Goal: Information Seeking & Learning: Learn about a topic

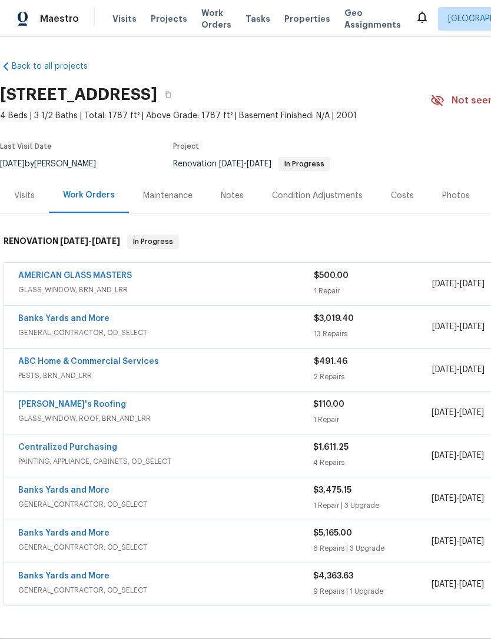
click at [26, 204] on div "Visits" at bounding box center [24, 195] width 49 height 35
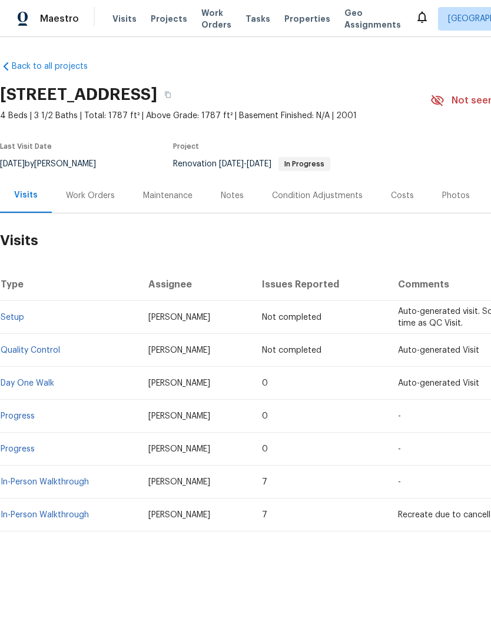
click at [81, 480] on link "In-Person Walkthrough" at bounding box center [45, 482] width 88 height 8
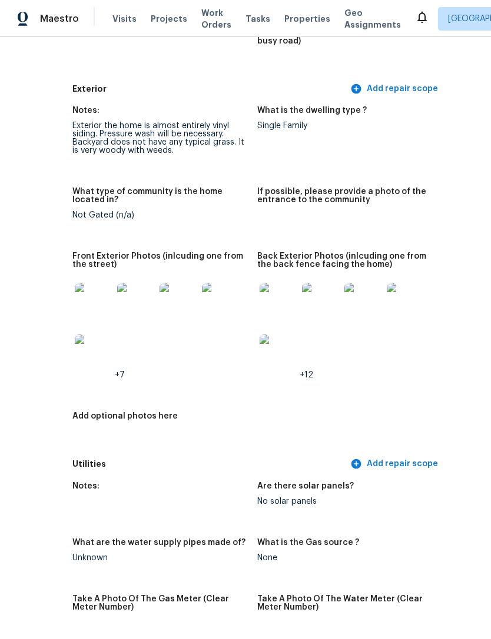
scroll to position [505, 71]
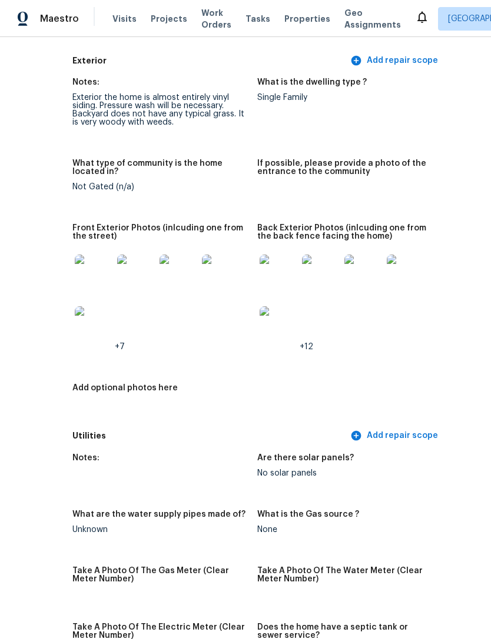
click at [86, 268] on img at bounding box center [94, 274] width 38 height 38
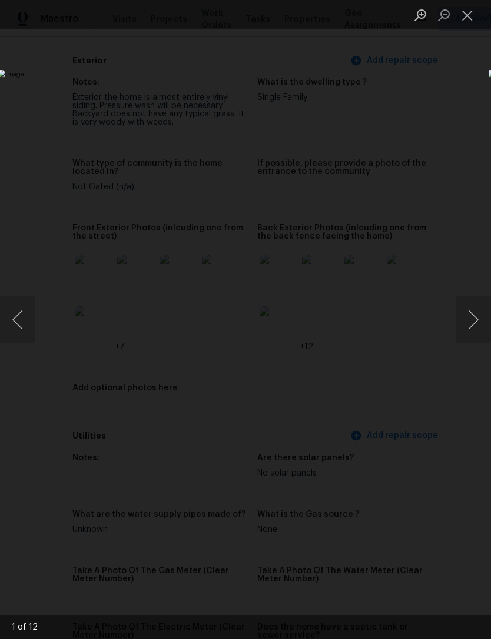
click at [474, 307] on button "Next image" at bounding box center [472, 320] width 35 height 47
click at [475, 325] on button "Next image" at bounding box center [472, 320] width 35 height 47
click at [475, 318] on button "Next image" at bounding box center [472, 320] width 35 height 47
click at [474, 327] on button "Next image" at bounding box center [472, 320] width 35 height 47
click at [475, 324] on button "Next image" at bounding box center [472, 320] width 35 height 47
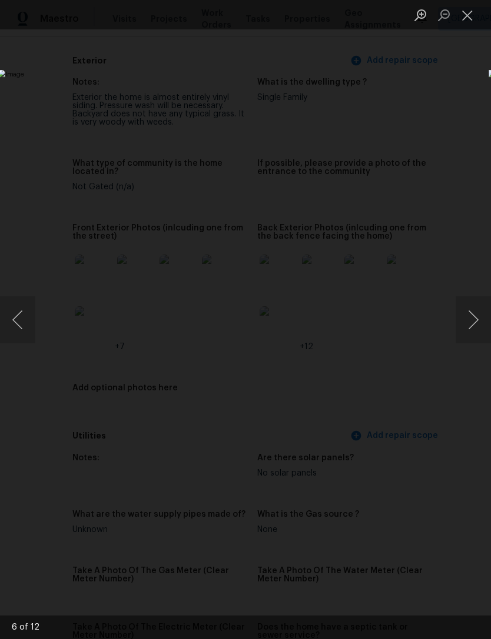
click at [474, 326] on button "Next image" at bounding box center [472, 320] width 35 height 47
click at [473, 323] on button "Next image" at bounding box center [472, 320] width 35 height 47
click at [472, 323] on button "Next image" at bounding box center [472, 320] width 35 height 47
click at [471, 325] on button "Next image" at bounding box center [472, 320] width 35 height 47
click at [474, 319] on button "Next image" at bounding box center [472, 320] width 35 height 47
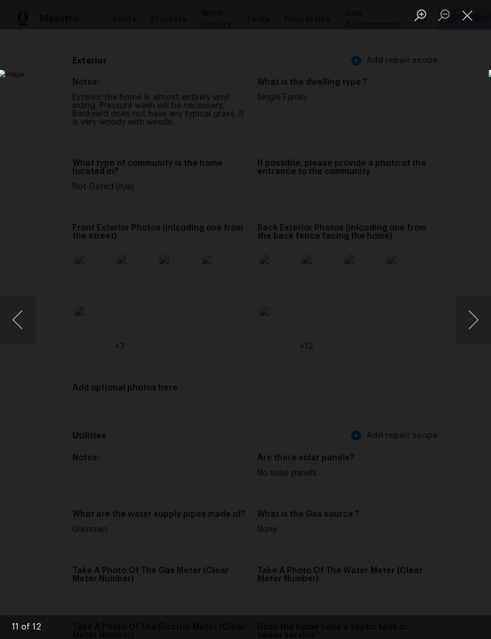
click at [470, 325] on button "Next image" at bounding box center [472, 320] width 35 height 47
click at [471, 326] on button "Next image" at bounding box center [472, 320] width 35 height 47
click at [471, 323] on button "Next image" at bounding box center [472, 320] width 35 height 47
click at [469, 325] on button "Next image" at bounding box center [472, 320] width 35 height 47
click at [468, 326] on button "Next image" at bounding box center [472, 320] width 35 height 47
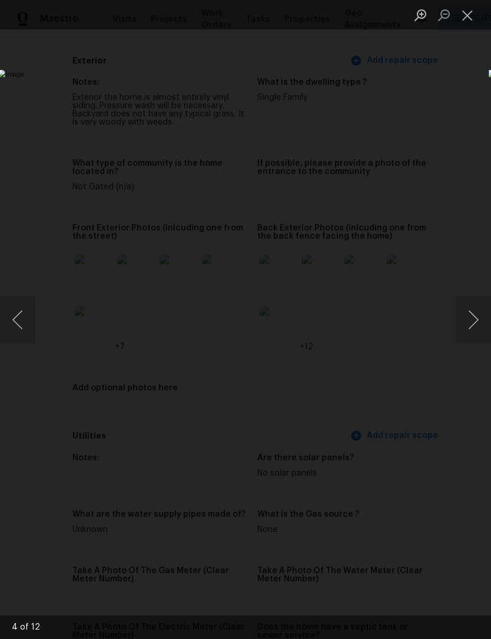
click at [471, 324] on button "Next image" at bounding box center [472, 320] width 35 height 47
click at [469, 328] on button "Next image" at bounding box center [472, 320] width 35 height 47
click at [24, 321] on button "Previous image" at bounding box center [17, 320] width 35 height 47
click at [26, 315] on button "Previous image" at bounding box center [17, 320] width 35 height 47
click at [15, 325] on button "Previous image" at bounding box center [17, 320] width 35 height 47
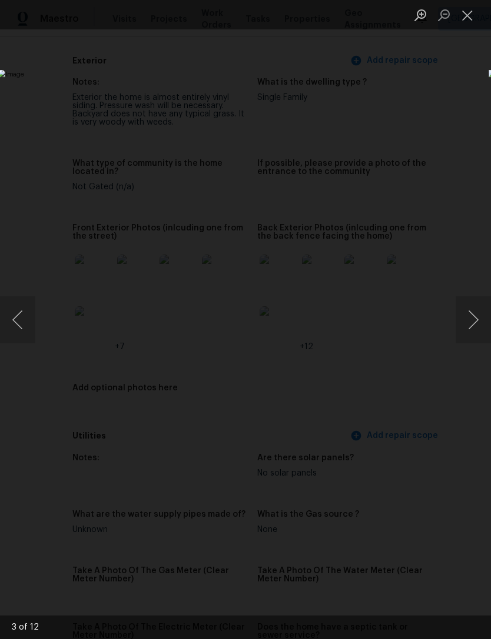
click at [474, 21] on button "Close lightbox" at bounding box center [467, 15] width 24 height 21
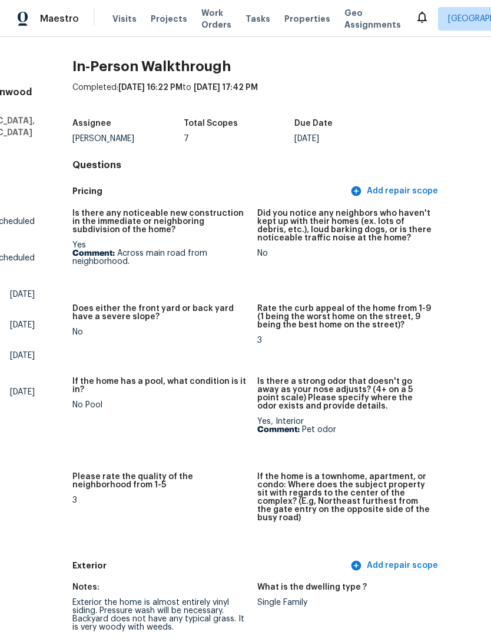
scroll to position [0, 71]
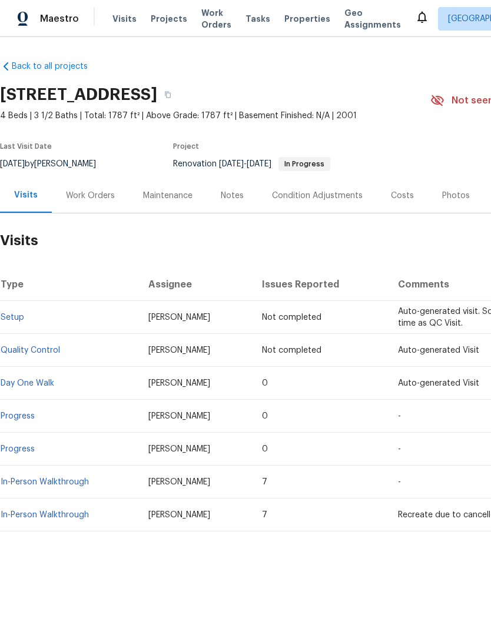
click at [53, 518] on link "In-Person Walkthrough" at bounding box center [45, 515] width 88 height 8
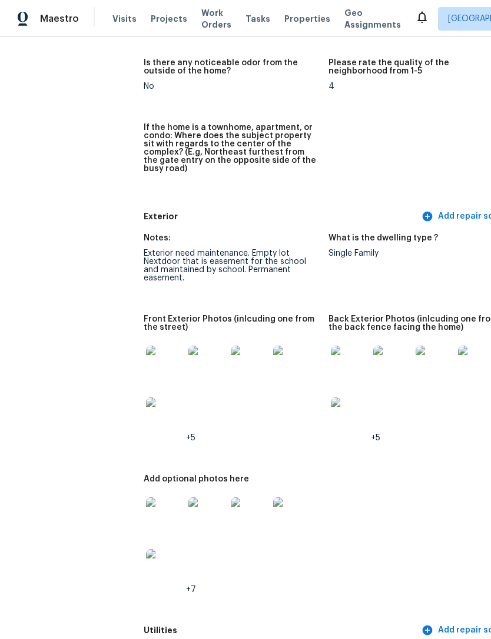
scroll to position [369, 0]
click at [146, 352] on img at bounding box center [165, 365] width 38 height 38
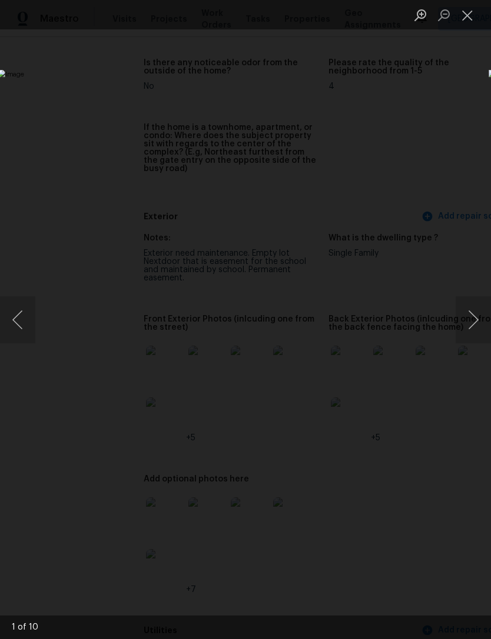
click at [475, 323] on button "Next image" at bounding box center [472, 320] width 35 height 47
click at [472, 324] on button "Next image" at bounding box center [472, 320] width 35 height 47
click at [476, 327] on button "Next image" at bounding box center [472, 320] width 35 height 47
click at [474, 329] on button "Next image" at bounding box center [472, 320] width 35 height 47
click at [474, 323] on button "Next image" at bounding box center [472, 320] width 35 height 47
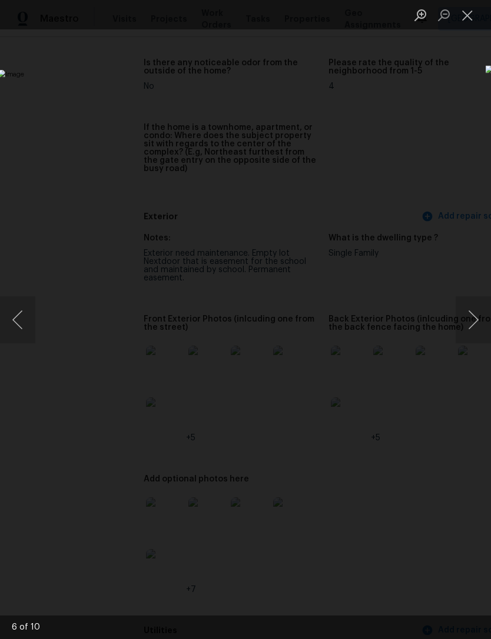
click at [474, 324] on button "Next image" at bounding box center [472, 320] width 35 height 47
click at [476, 322] on button "Next image" at bounding box center [472, 320] width 35 height 47
click at [468, 331] on button "Next image" at bounding box center [472, 320] width 35 height 47
click at [470, 324] on button "Next image" at bounding box center [472, 320] width 35 height 47
click at [470, 317] on button "Next image" at bounding box center [472, 320] width 35 height 47
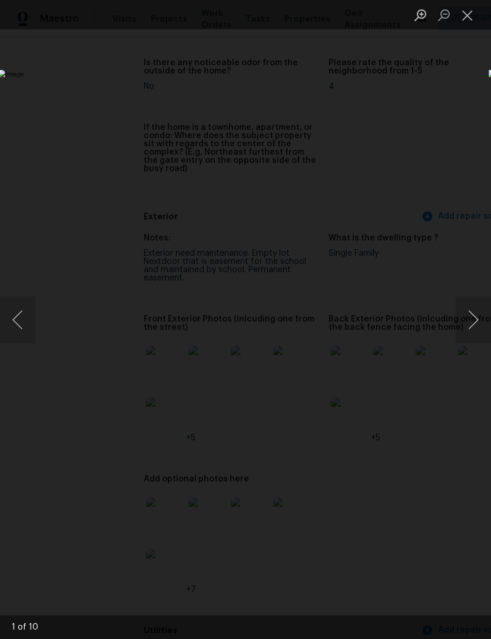
click at [469, 327] on button "Next image" at bounding box center [472, 320] width 35 height 47
click at [468, 324] on button "Next image" at bounding box center [472, 320] width 35 height 47
click at [464, 322] on button "Next image" at bounding box center [472, 320] width 35 height 47
click at [461, 324] on button "Next image" at bounding box center [472, 320] width 35 height 47
click at [465, 318] on button "Next image" at bounding box center [472, 320] width 35 height 47
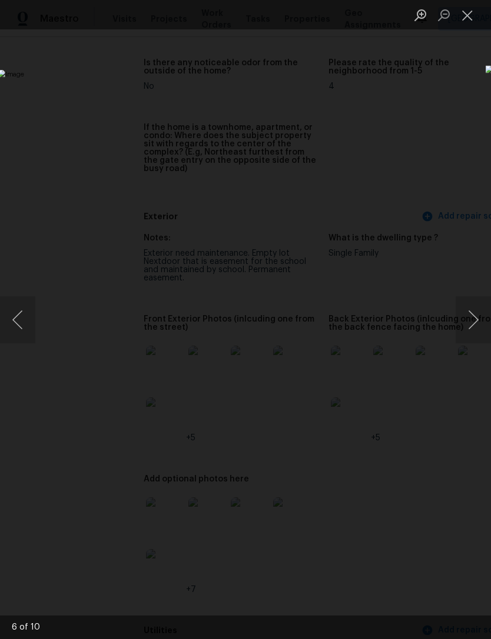
click at [458, 321] on button "Next image" at bounding box center [472, 320] width 35 height 47
click at [25, 323] on button "Previous image" at bounding box center [17, 320] width 35 height 47
click at [19, 309] on button "Previous image" at bounding box center [17, 320] width 35 height 47
click at [22, 303] on button "Previous image" at bounding box center [17, 320] width 35 height 47
click at [16, 319] on button "Previous image" at bounding box center [17, 320] width 35 height 47
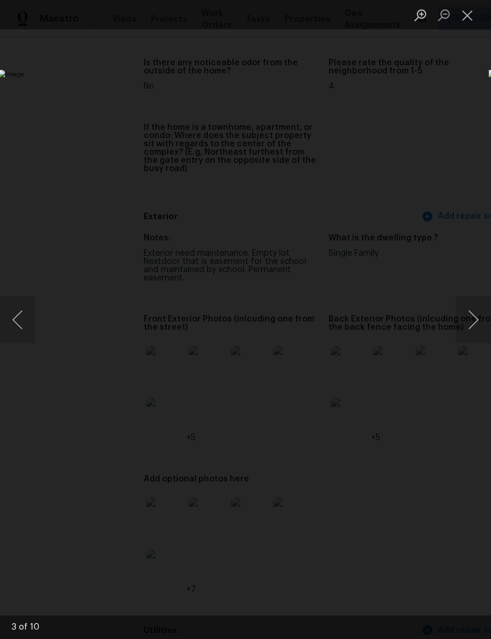
click at [22, 316] on button "Previous image" at bounding box center [17, 320] width 35 height 47
click at [19, 316] on button "Previous image" at bounding box center [17, 320] width 35 height 47
click at [22, 314] on button "Previous image" at bounding box center [17, 320] width 35 height 47
click at [24, 321] on button "Previous image" at bounding box center [17, 320] width 35 height 47
click at [24, 323] on button "Previous image" at bounding box center [17, 320] width 35 height 47
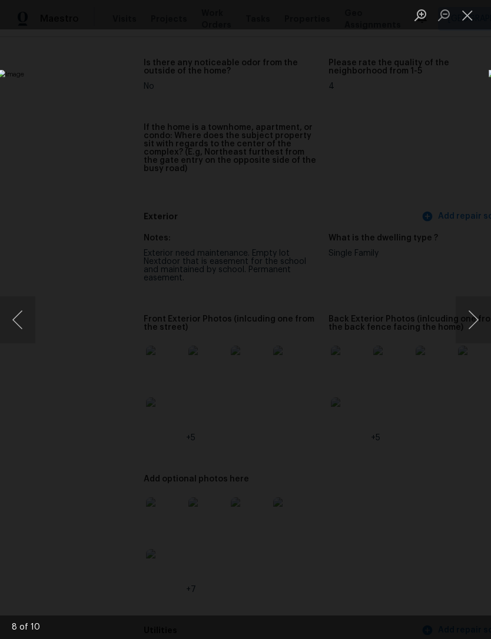
click at [19, 314] on button "Previous image" at bounding box center [17, 320] width 35 height 47
click at [18, 312] on button "Previous image" at bounding box center [17, 320] width 35 height 47
click at [25, 328] on button "Previous image" at bounding box center [17, 320] width 35 height 47
click at [467, 23] on button "Close lightbox" at bounding box center [467, 15] width 24 height 21
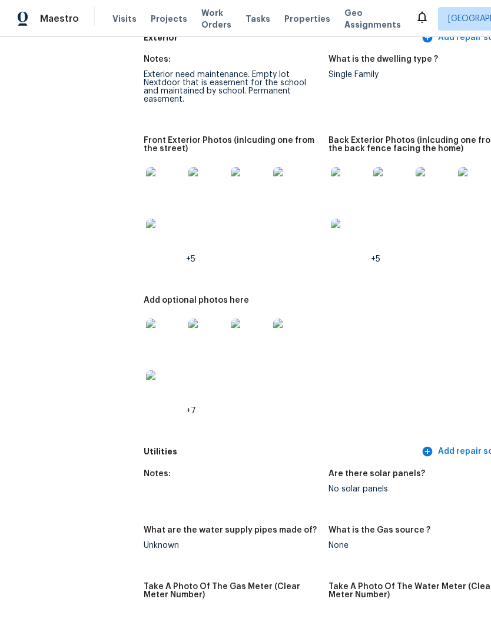
scroll to position [548, 0]
click at [450, 298] on div "Notes: Exterior need maintenance. Empty lot Nextdoor that is easement for the s…" at bounding box center [329, 244] width 370 height 393
click at [449, 297] on div "Notes: Exterior need maintenance. Empty lot Nextdoor that is easement for the s…" at bounding box center [329, 244] width 370 height 393
click at [449, 304] on div "Notes: Exterior need maintenance. Empty lot Nextdoor that is easement for the s…" at bounding box center [329, 244] width 370 height 393
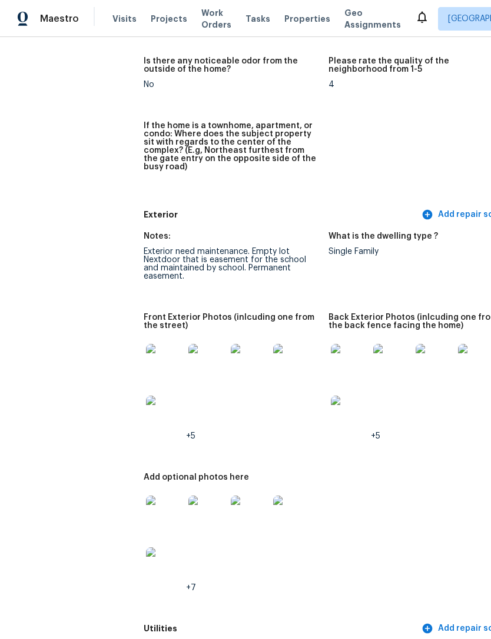
scroll to position [371, 0]
click at [331, 346] on img at bounding box center [350, 363] width 38 height 38
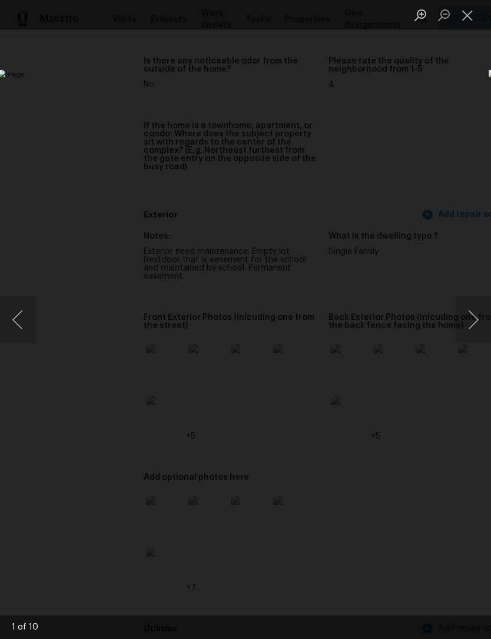
click at [473, 334] on button "Next image" at bounding box center [472, 320] width 35 height 47
click at [471, 337] on button "Next image" at bounding box center [472, 320] width 35 height 47
click at [474, 329] on button "Next image" at bounding box center [472, 320] width 35 height 47
click at [471, 332] on button "Next image" at bounding box center [472, 320] width 35 height 47
click at [465, 338] on button "Next image" at bounding box center [472, 320] width 35 height 47
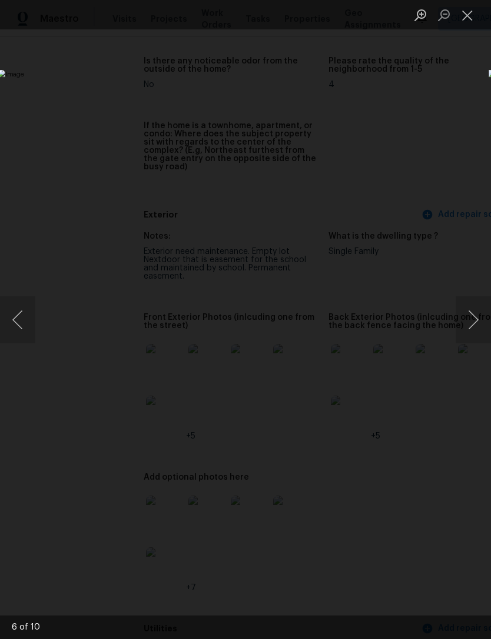
click at [464, 340] on button "Next image" at bounding box center [472, 320] width 35 height 47
click at [459, 337] on button "Next image" at bounding box center [472, 320] width 35 height 47
click at [472, 329] on button "Next image" at bounding box center [472, 320] width 35 height 47
click at [468, 332] on button "Next image" at bounding box center [472, 320] width 35 height 47
click at [461, 337] on button "Next image" at bounding box center [472, 320] width 35 height 47
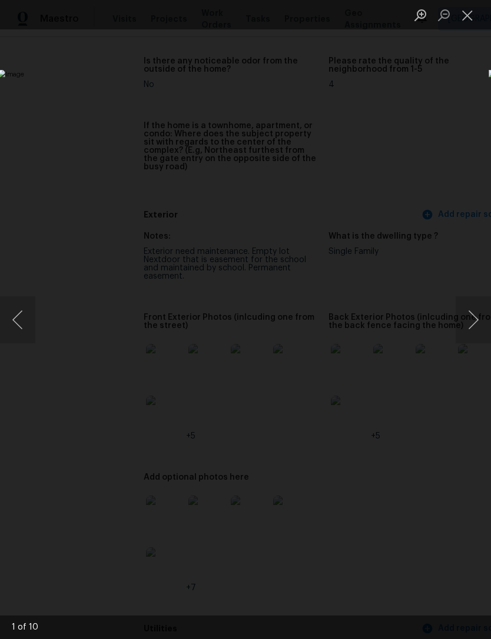
click at [464, 336] on button "Next image" at bounding box center [472, 320] width 35 height 47
click at [470, 328] on button "Next image" at bounding box center [472, 320] width 35 height 47
click at [465, 15] on button "Close lightbox" at bounding box center [467, 15] width 24 height 21
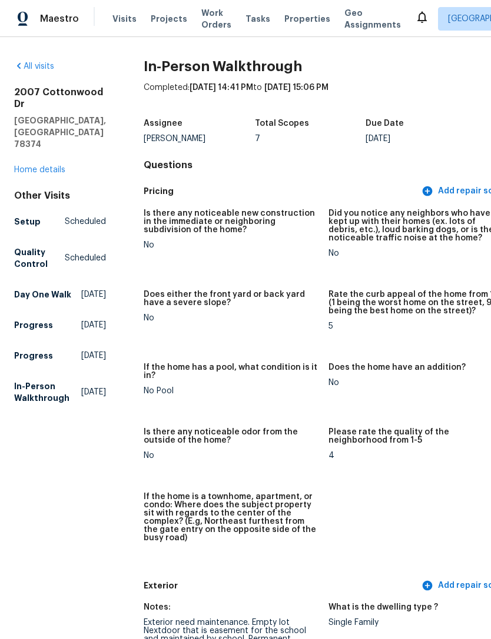
scroll to position [0, 0]
click at [42, 69] on link "All visits" at bounding box center [34, 66] width 40 height 8
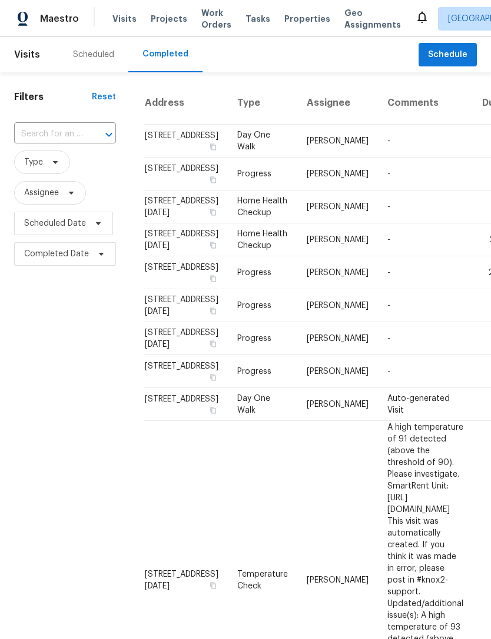
click at [172, 142] on td "[STREET_ADDRESS]" at bounding box center [186, 141] width 84 height 33
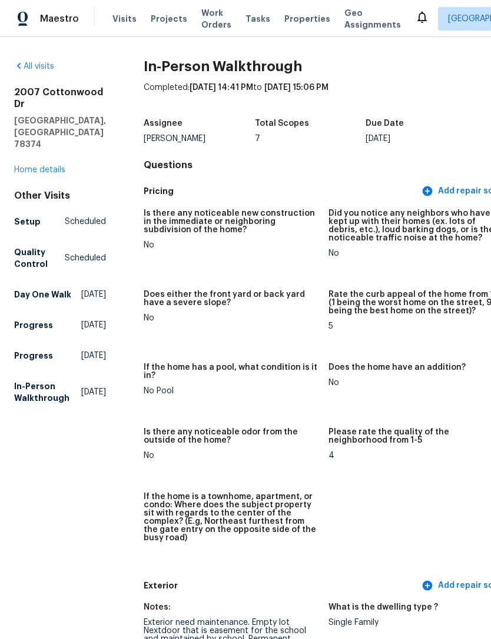
click at [55, 166] on link "Home details" at bounding box center [39, 170] width 51 height 8
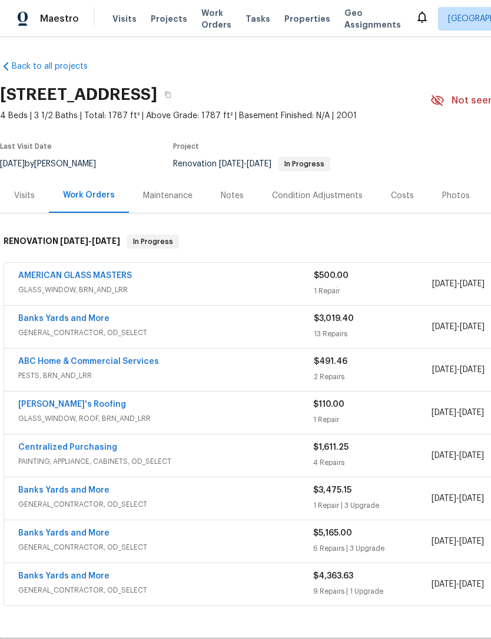
click at [35, 196] on div "Visits" at bounding box center [24, 195] width 49 height 35
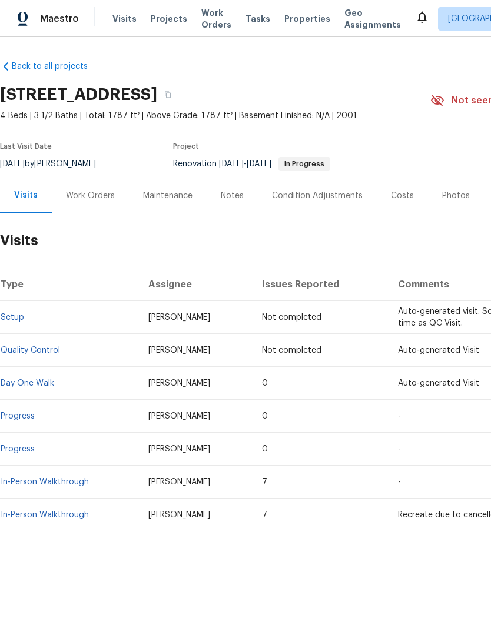
click at [48, 484] on link "In-Person Walkthrough" at bounding box center [45, 482] width 88 height 8
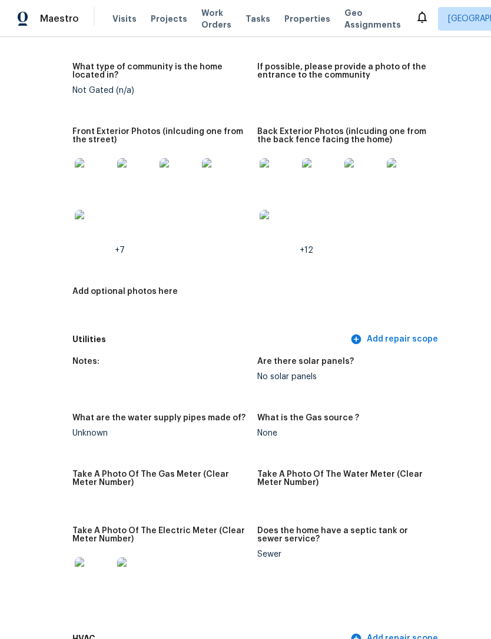
scroll to position [598, 71]
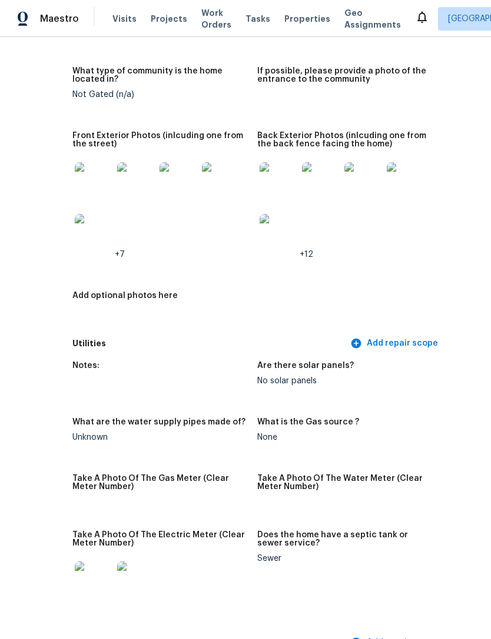
click at [259, 175] on img at bounding box center [278, 181] width 38 height 38
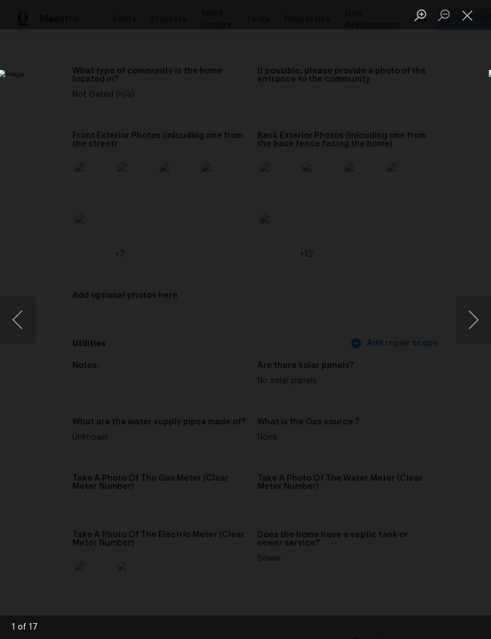
click at [473, 331] on button "Next image" at bounding box center [472, 320] width 35 height 47
click at [470, 334] on button "Next image" at bounding box center [472, 320] width 35 height 47
click at [473, 328] on button "Next image" at bounding box center [472, 320] width 35 height 47
click at [474, 323] on button "Next image" at bounding box center [472, 320] width 35 height 47
click at [465, 331] on button "Next image" at bounding box center [472, 320] width 35 height 47
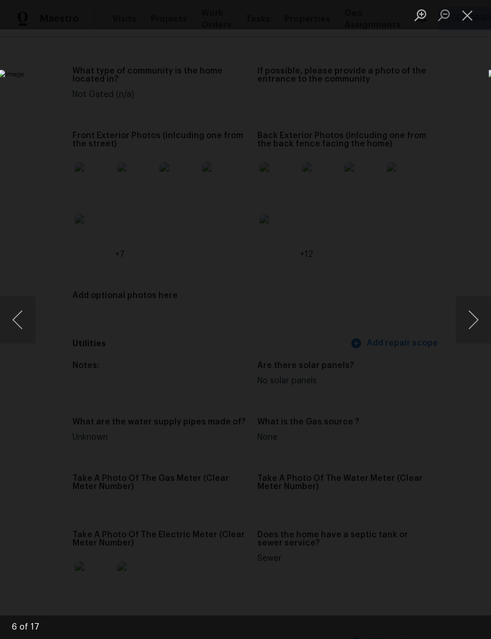
click at [381, 335] on img "Lightbox" at bounding box center [190, 320] width 384 height 500
click at [476, 306] on button "Next image" at bounding box center [472, 320] width 35 height 47
click at [475, 305] on button "Next image" at bounding box center [472, 320] width 35 height 47
click at [476, 318] on button "Next image" at bounding box center [472, 320] width 35 height 47
click at [475, 316] on button "Next image" at bounding box center [472, 320] width 35 height 47
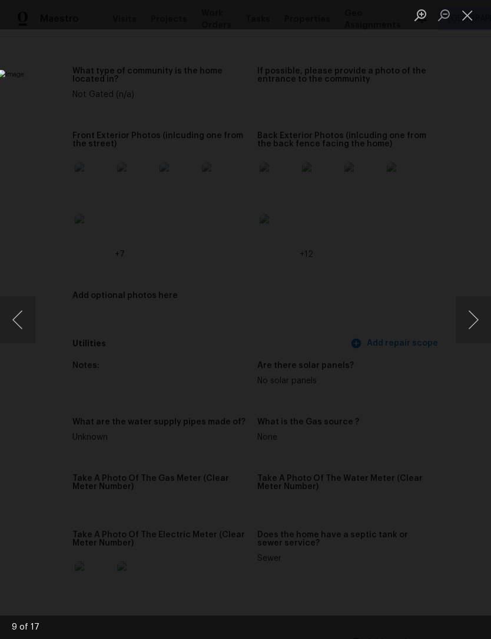
click at [474, 315] on button "Next image" at bounding box center [472, 320] width 35 height 47
click at [475, 314] on button "Next image" at bounding box center [472, 320] width 35 height 47
click at [381, 428] on img "Lightbox" at bounding box center [190, 320] width 384 height 500
click at [381, 287] on img "Lightbox" at bounding box center [190, 320] width 384 height 500
click at [478, 323] on button "Next image" at bounding box center [472, 320] width 35 height 47
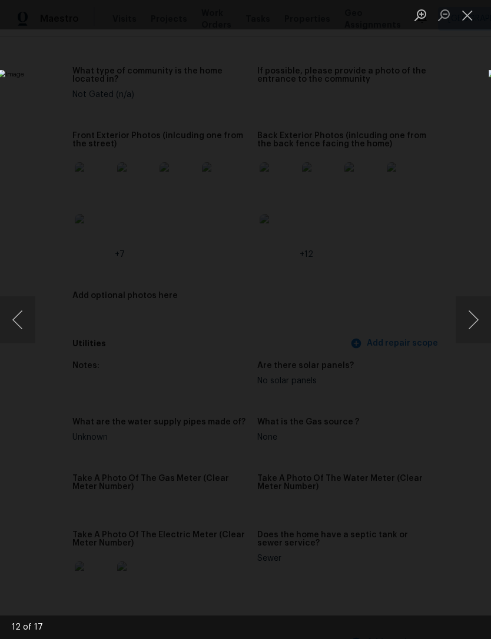
click at [467, 328] on button "Next image" at bounding box center [472, 320] width 35 height 47
click at [471, 327] on button "Next image" at bounding box center [472, 320] width 35 height 47
click at [472, 325] on button "Next image" at bounding box center [472, 320] width 35 height 47
click at [474, 324] on button "Next image" at bounding box center [472, 320] width 35 height 47
click at [471, 325] on button "Next image" at bounding box center [472, 320] width 35 height 47
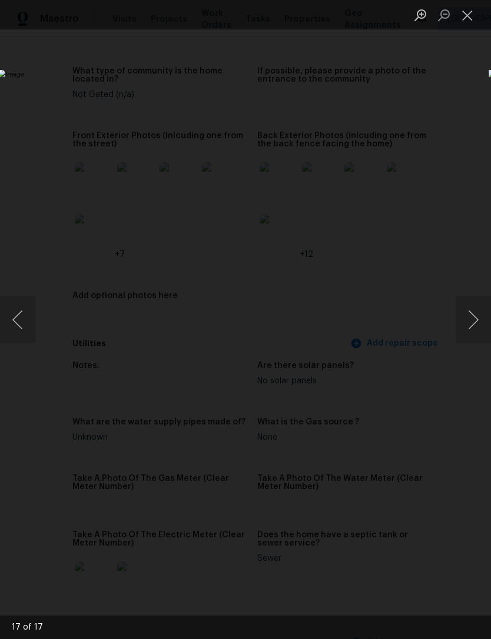
click at [471, 324] on button "Next image" at bounding box center [472, 320] width 35 height 47
click at [469, 327] on button "Next image" at bounding box center [472, 320] width 35 height 47
click at [472, 324] on button "Next image" at bounding box center [472, 320] width 35 height 47
click at [467, 23] on button "Close lightbox" at bounding box center [467, 15] width 24 height 21
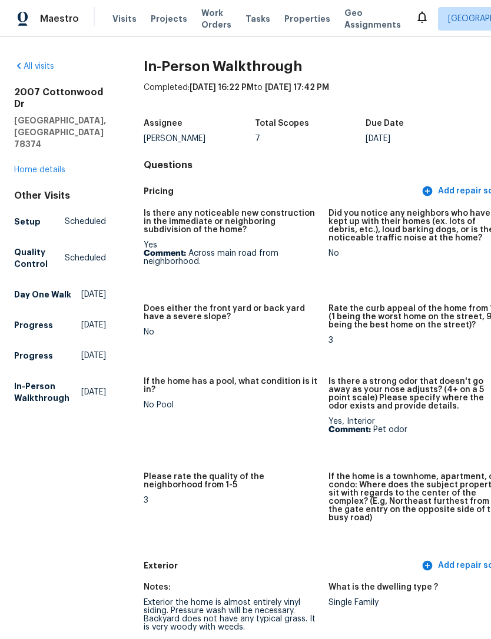
scroll to position [0, 0]
click at [38, 166] on link "Home details" at bounding box center [39, 170] width 51 height 8
